Goal: Information Seeking & Learning: Find specific fact

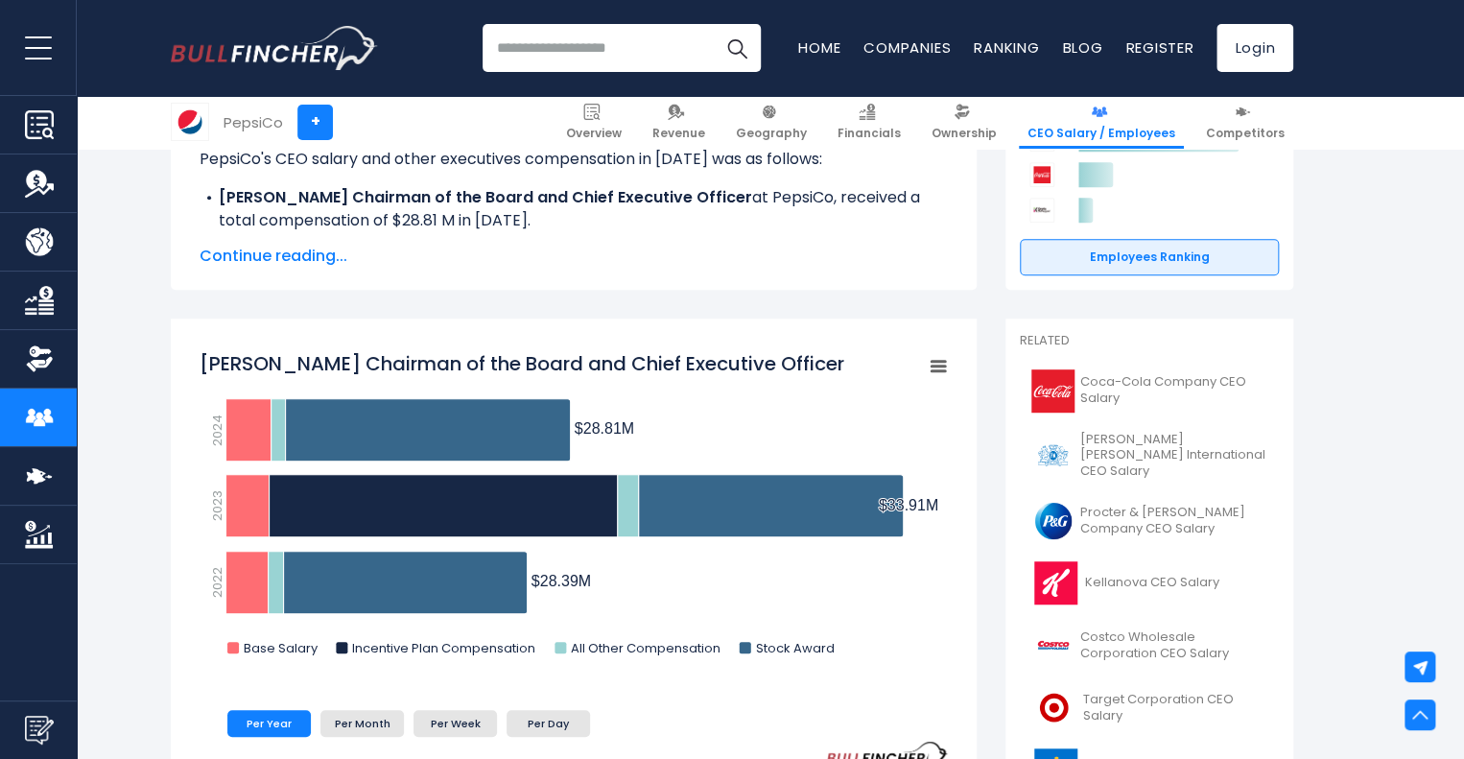
click at [318, 248] on span "Continue reading..." at bounding box center [574, 256] width 748 height 23
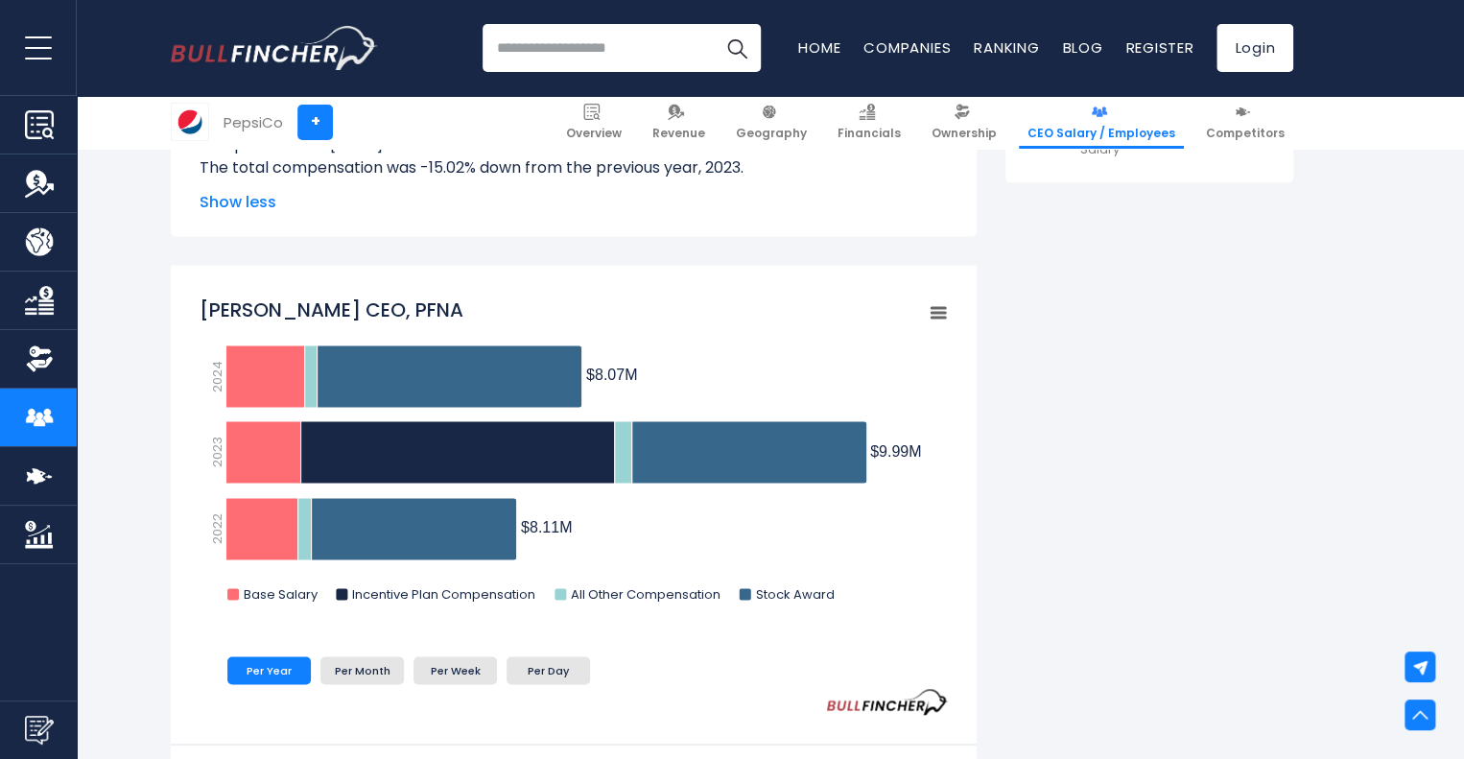
scroll to position [1169, 0]
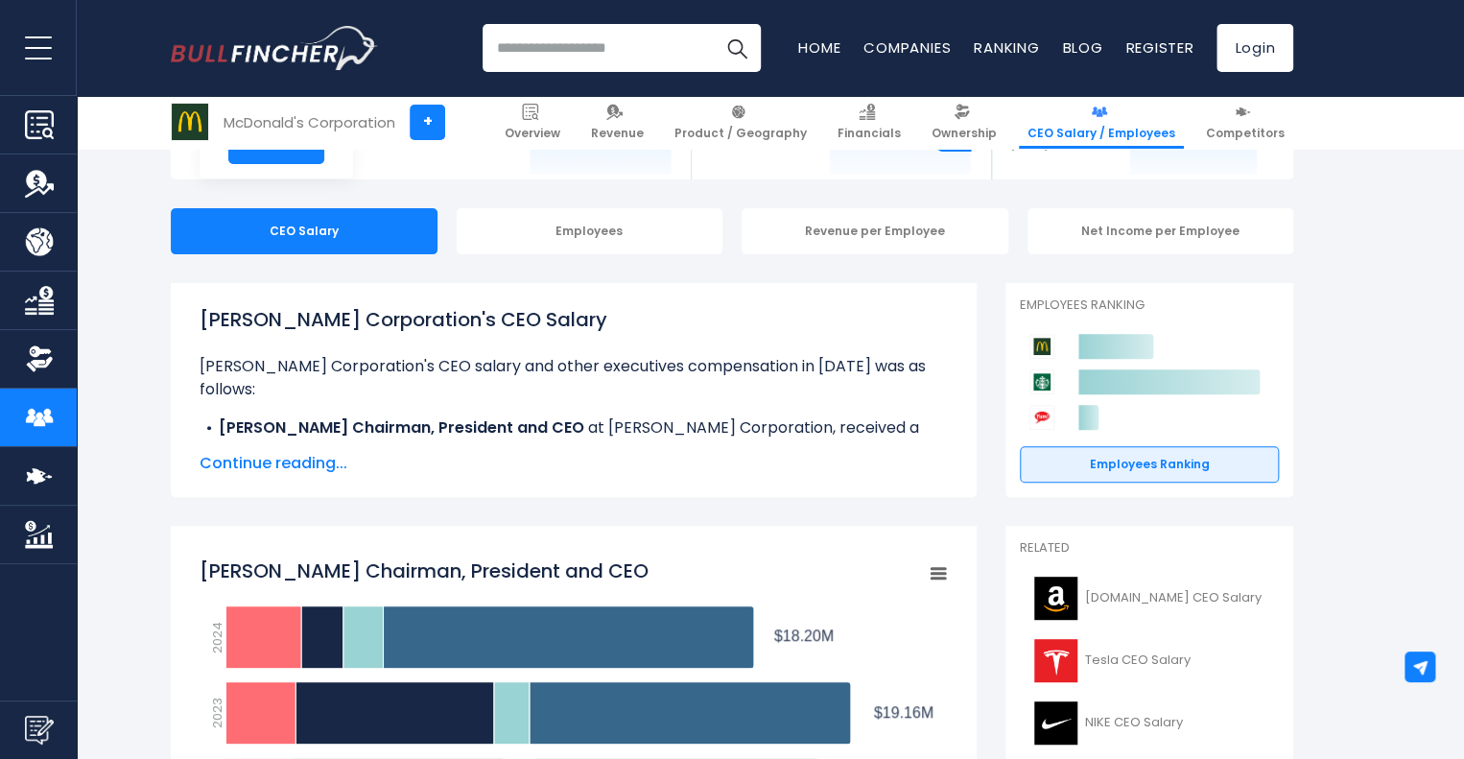
scroll to position [149, 0]
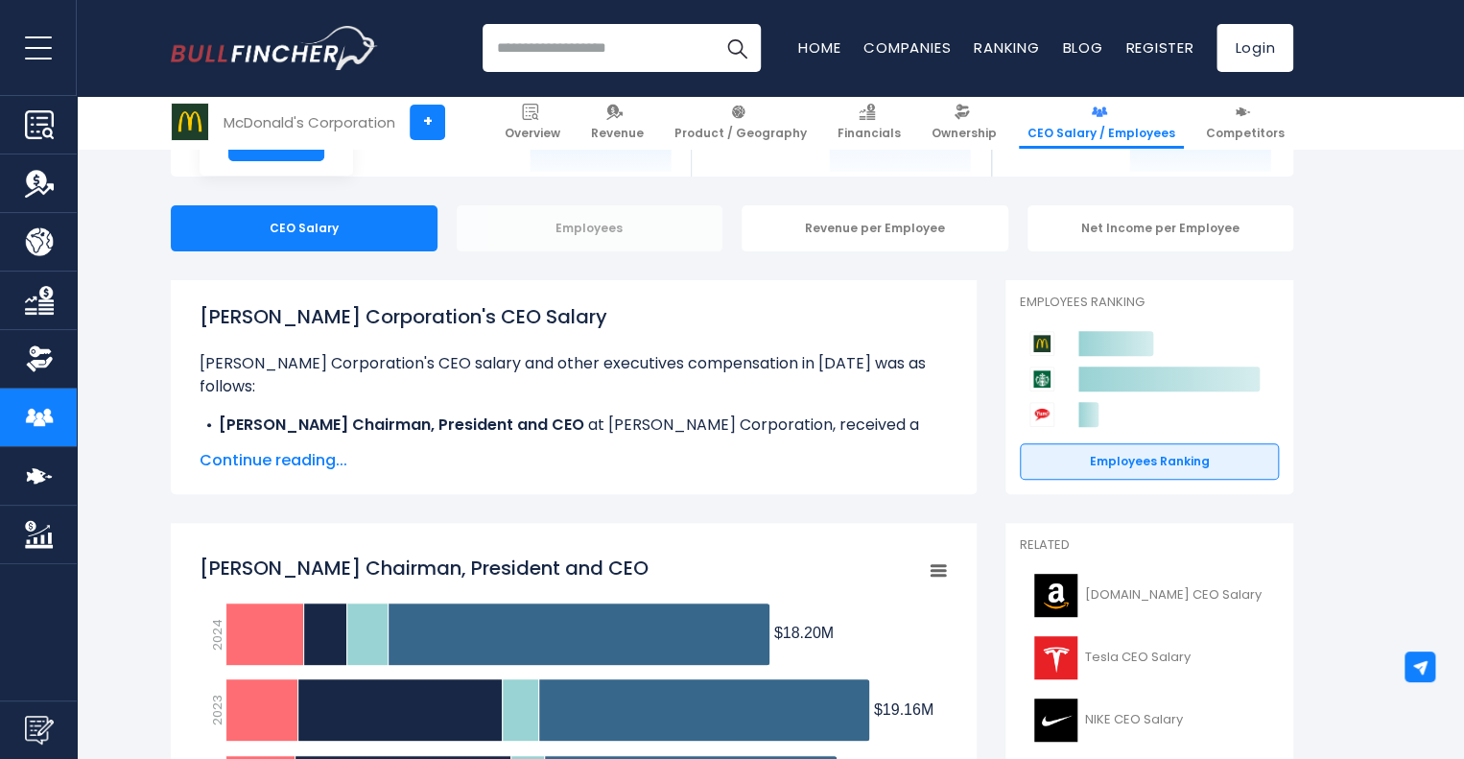
click at [549, 235] on div "Employees" at bounding box center [590, 228] width 267 height 46
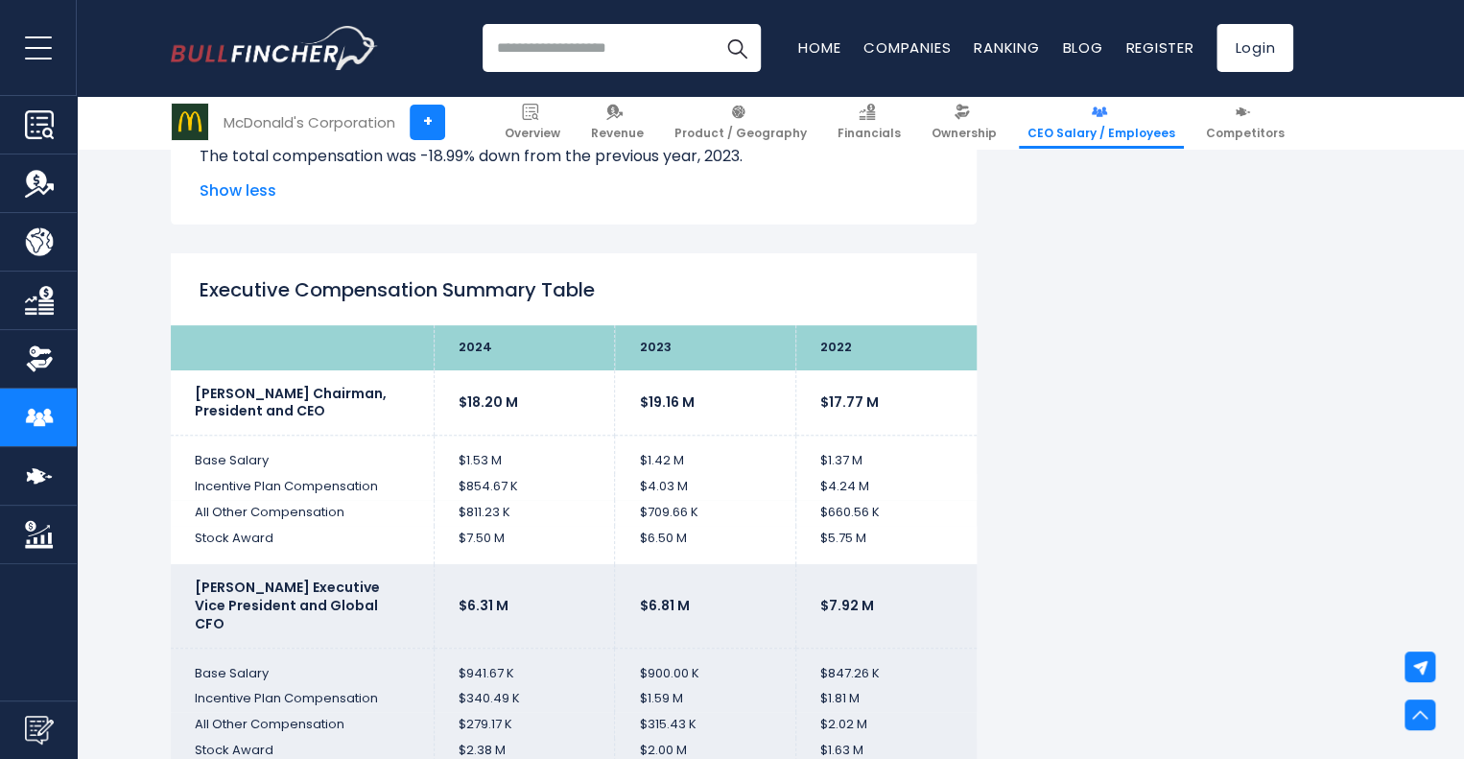
scroll to position [3767, 0]
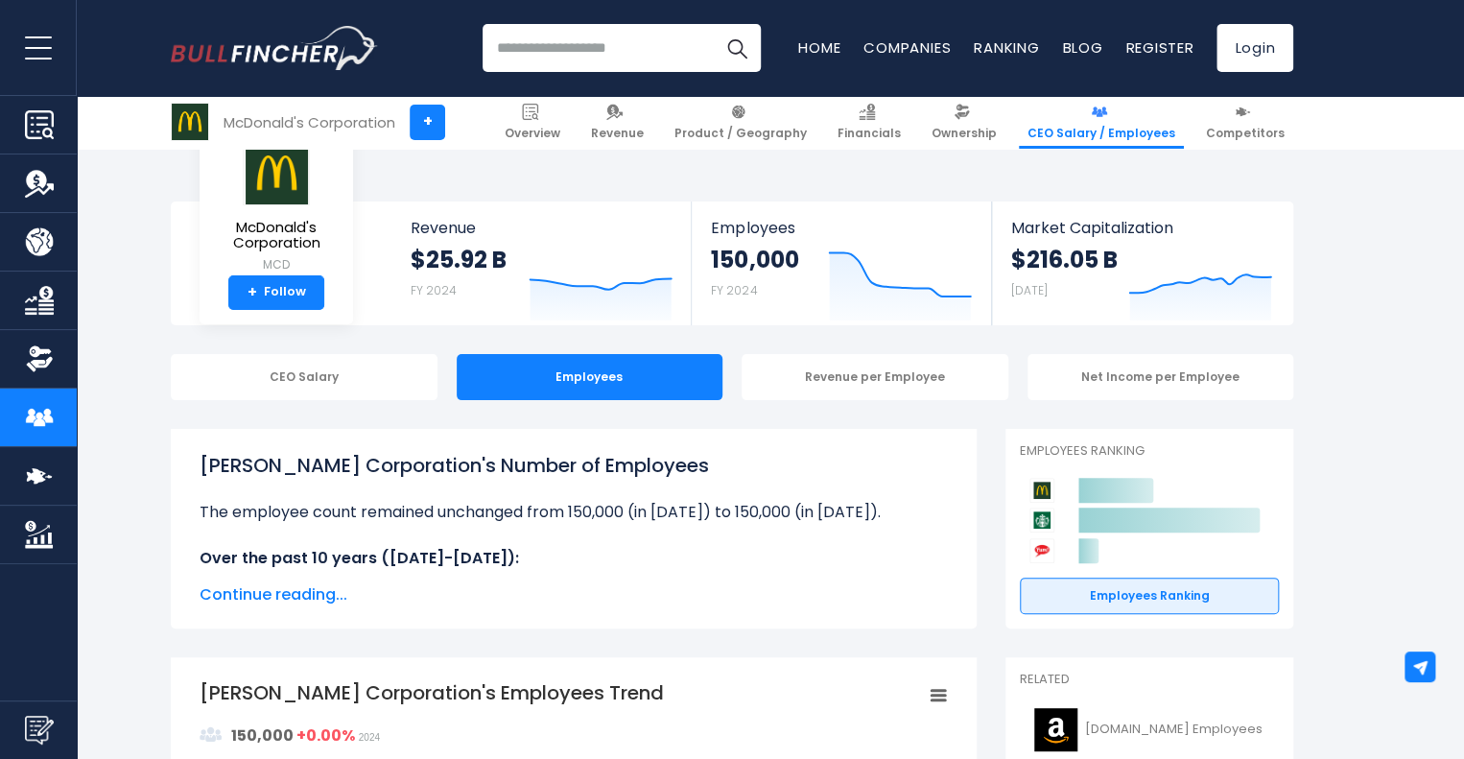
scroll to position [236, 0]
